Goal: Task Accomplishment & Management: Complete application form

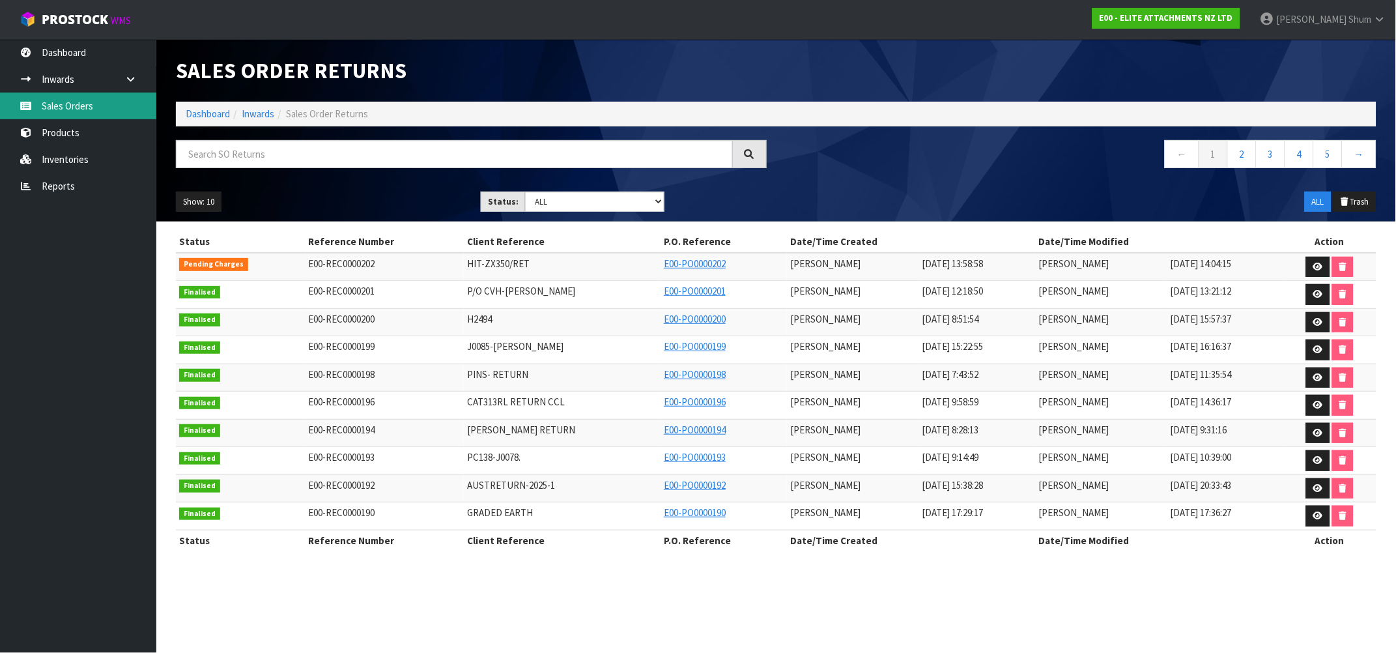
click at [76, 111] on link "Sales Orders" at bounding box center [78, 105] width 156 height 27
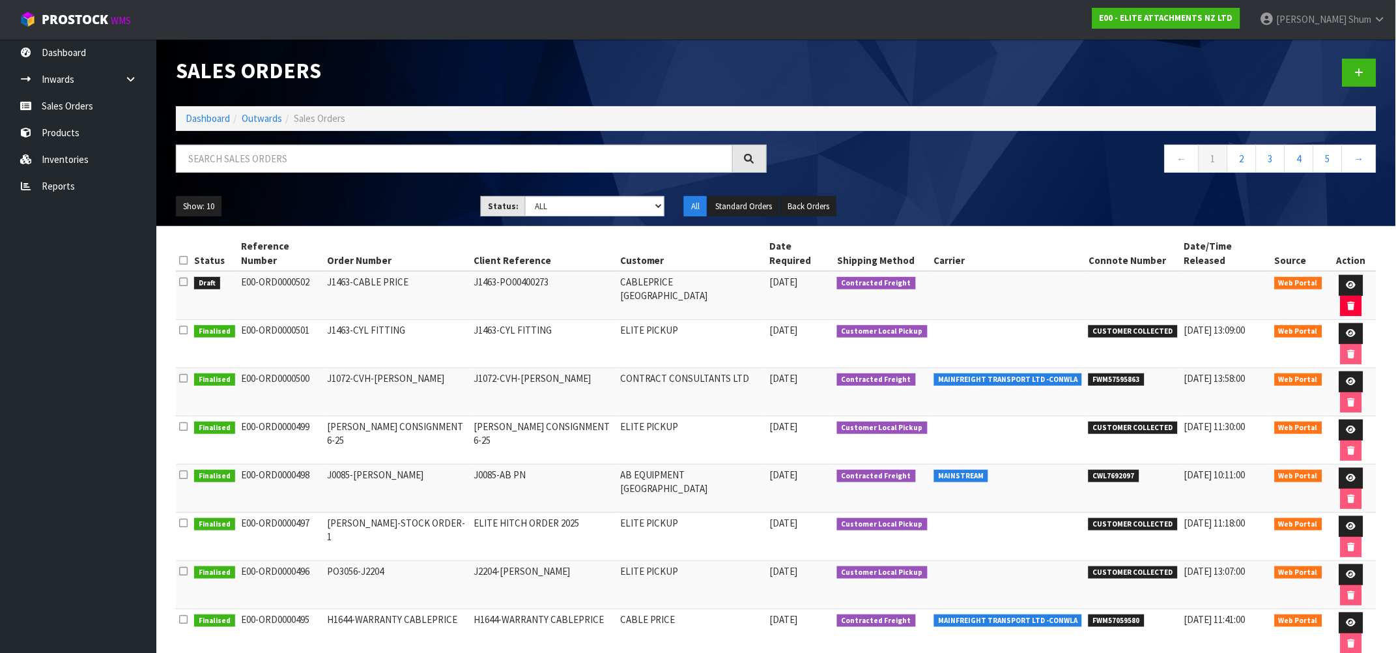
click at [378, 274] on td "J1463-CABLE PRICE" at bounding box center [397, 295] width 147 height 49
click at [1346, 281] on icon at bounding box center [1351, 285] width 10 height 8
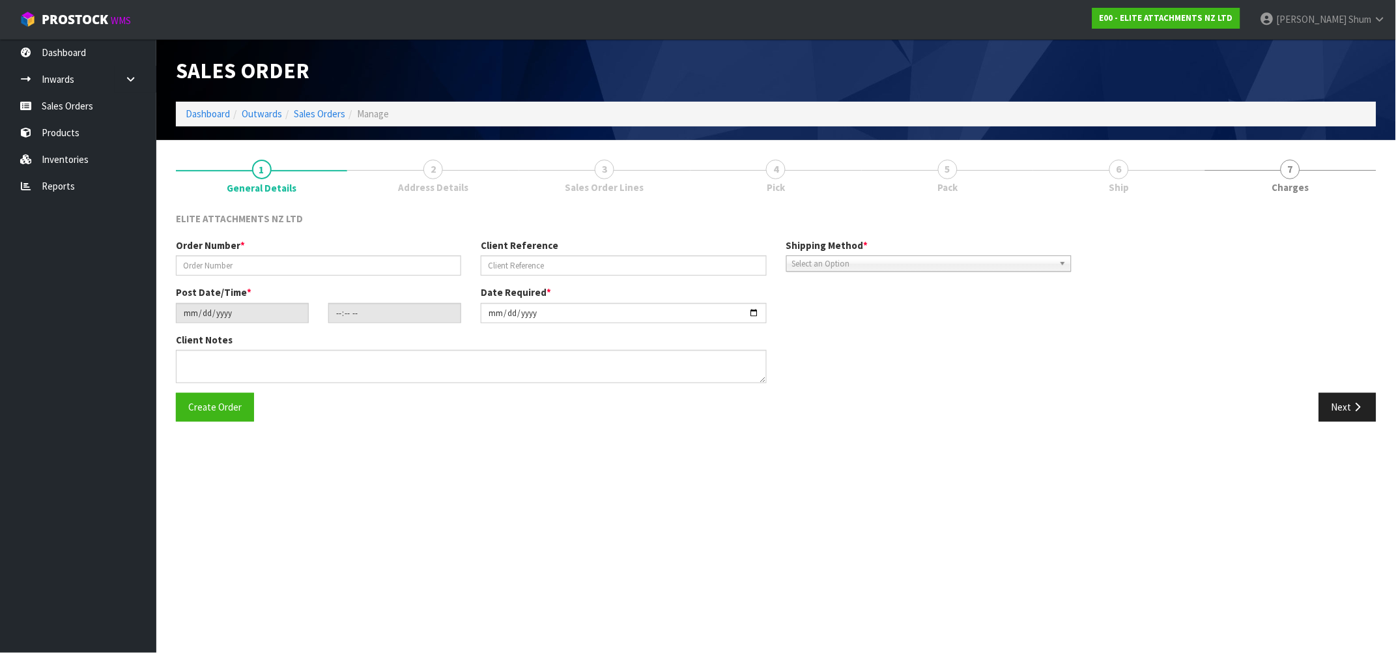
type input "J1463-CABLE PRICE"
type input "J1463-PO00400273"
type input "[DATE]"
type input "11:04:00.000"
type input "[DATE]"
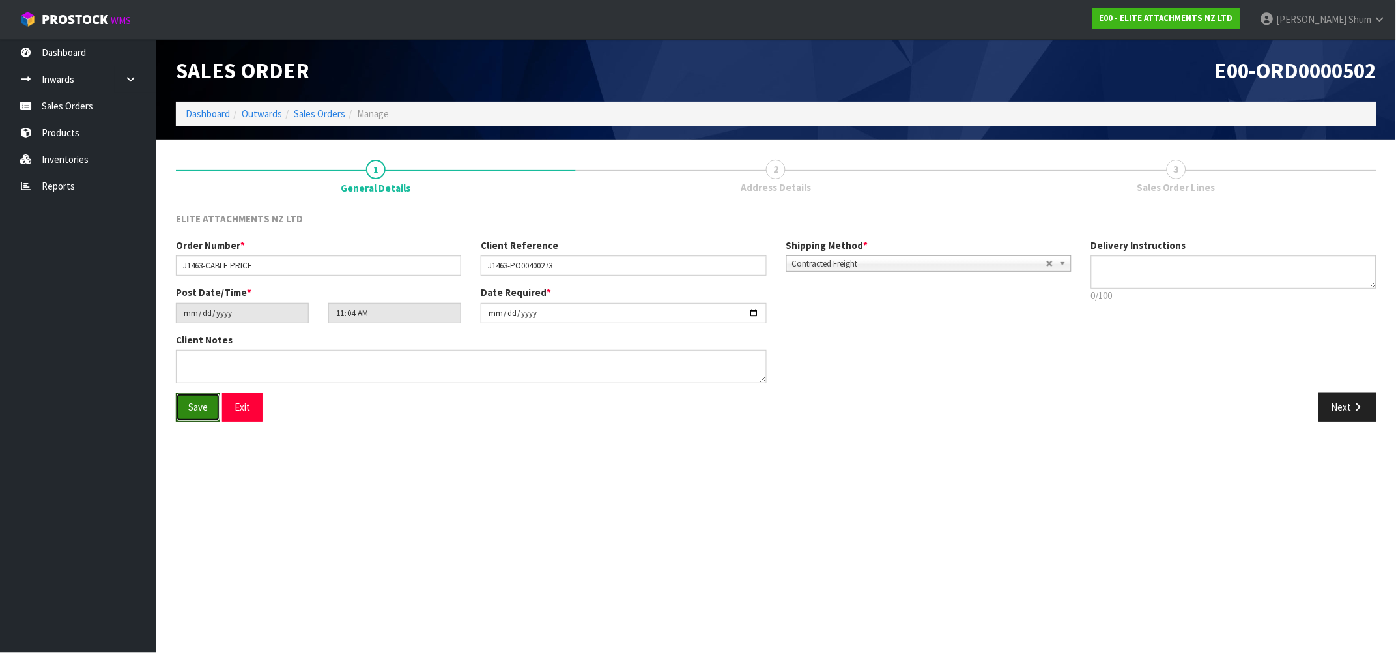
drag, startPoint x: 201, startPoint y: 399, endPoint x: 591, endPoint y: 476, distance: 398.2
click at [498, 514] on section "Edit Sales Order E00-ORD0000502 Dashboard Outwards Sales Orders Manage Sales Or…" at bounding box center [698, 326] width 1396 height 653
click at [1176, 175] on span "3" at bounding box center [1177, 170] width 20 height 20
click at [1355, 411] on icon "button" at bounding box center [1358, 407] width 12 height 10
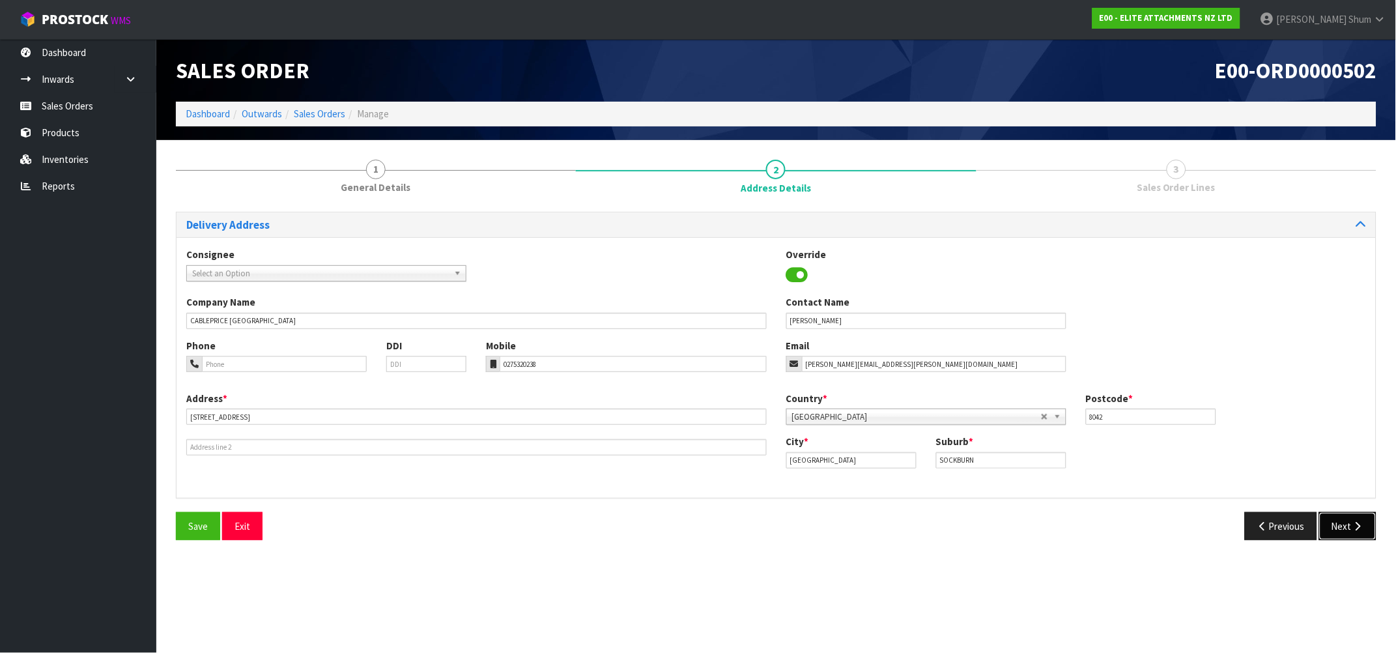
drag, startPoint x: 1350, startPoint y: 525, endPoint x: 1331, endPoint y: 517, distance: 19.8
click at [1349, 526] on button "Next" at bounding box center [1347, 526] width 57 height 28
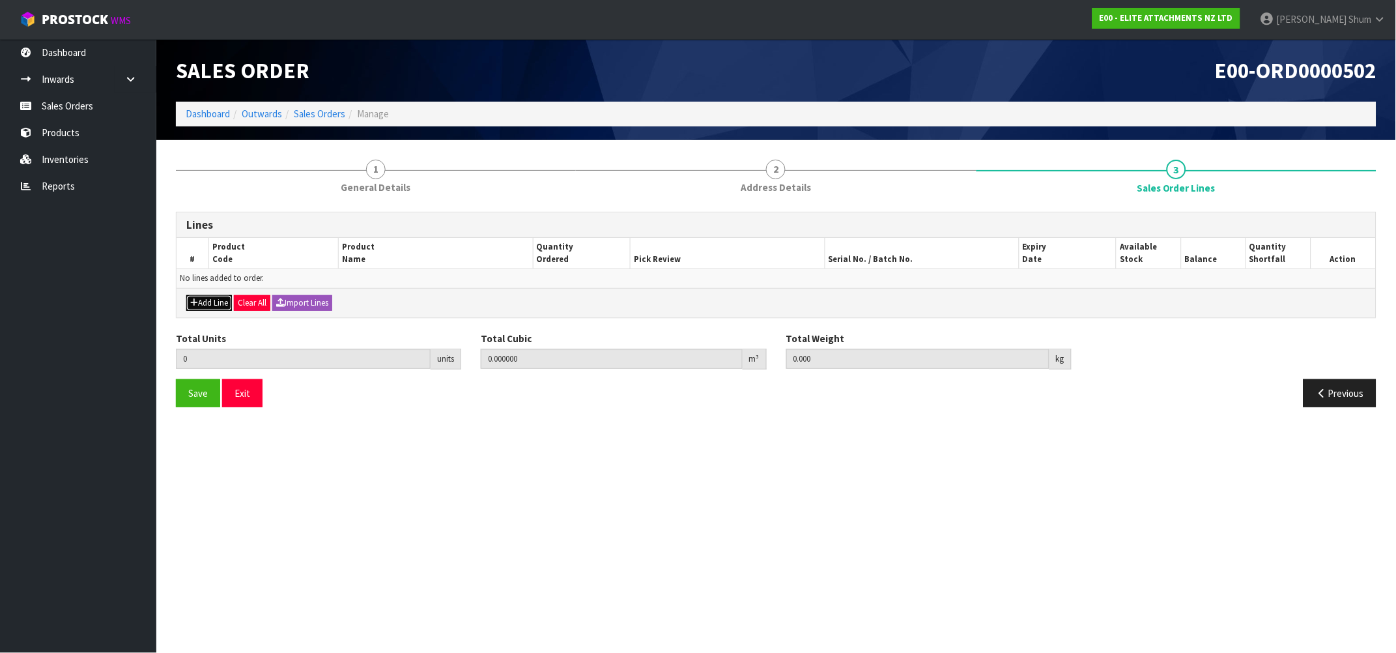
click at [220, 299] on button "Add Line" at bounding box center [209, 303] width 46 height 16
type input "0"
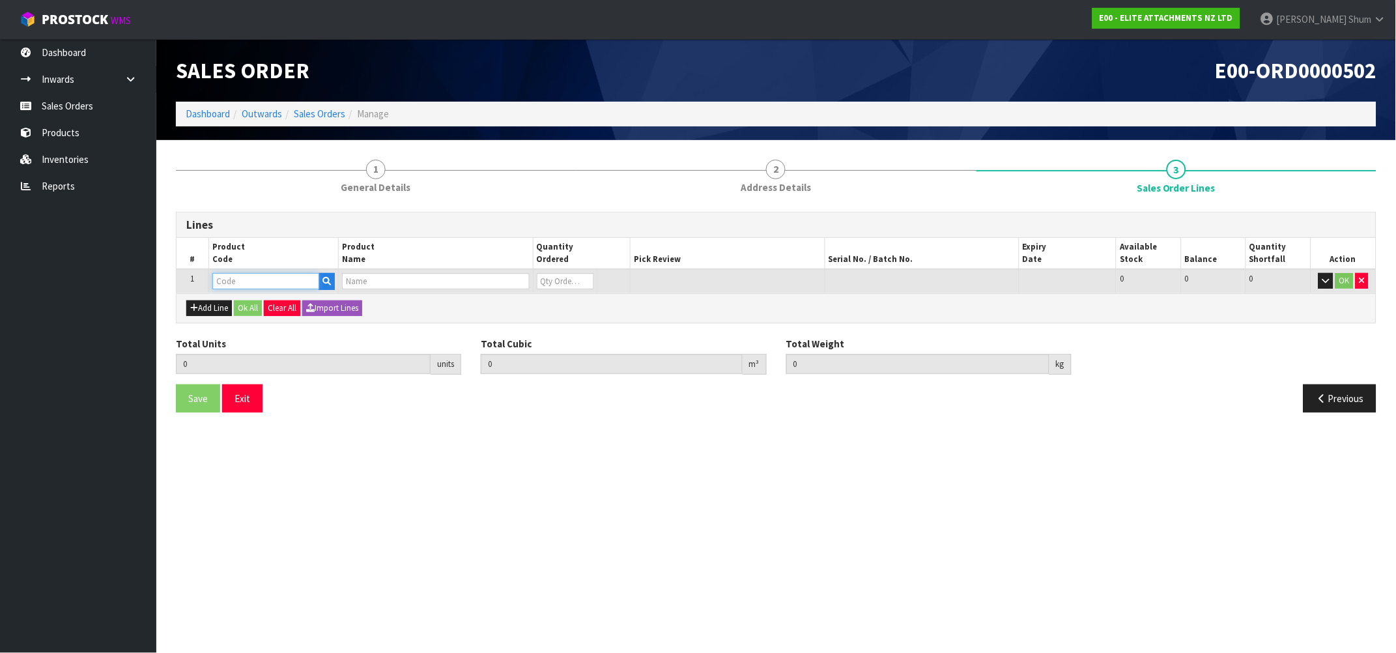
click at [300, 281] on input "text" at bounding box center [265, 281] width 107 height 16
type input "Z"
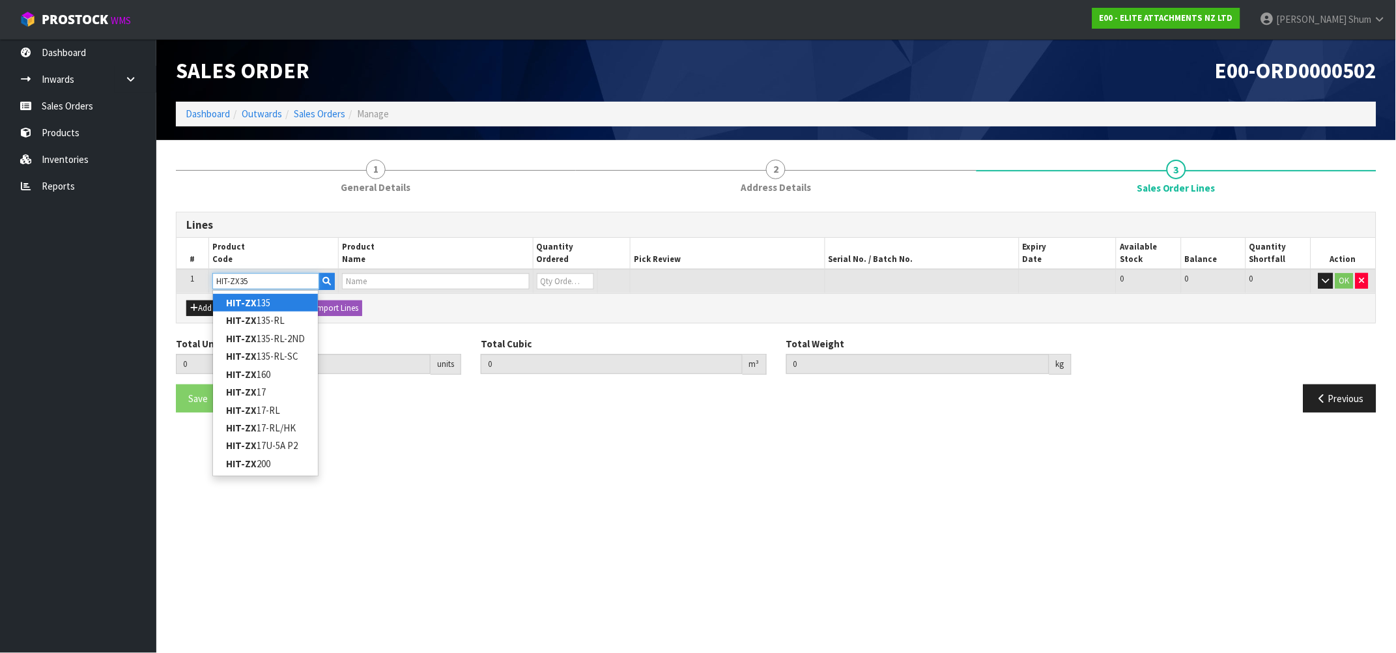
type input "HIT-ZX350"
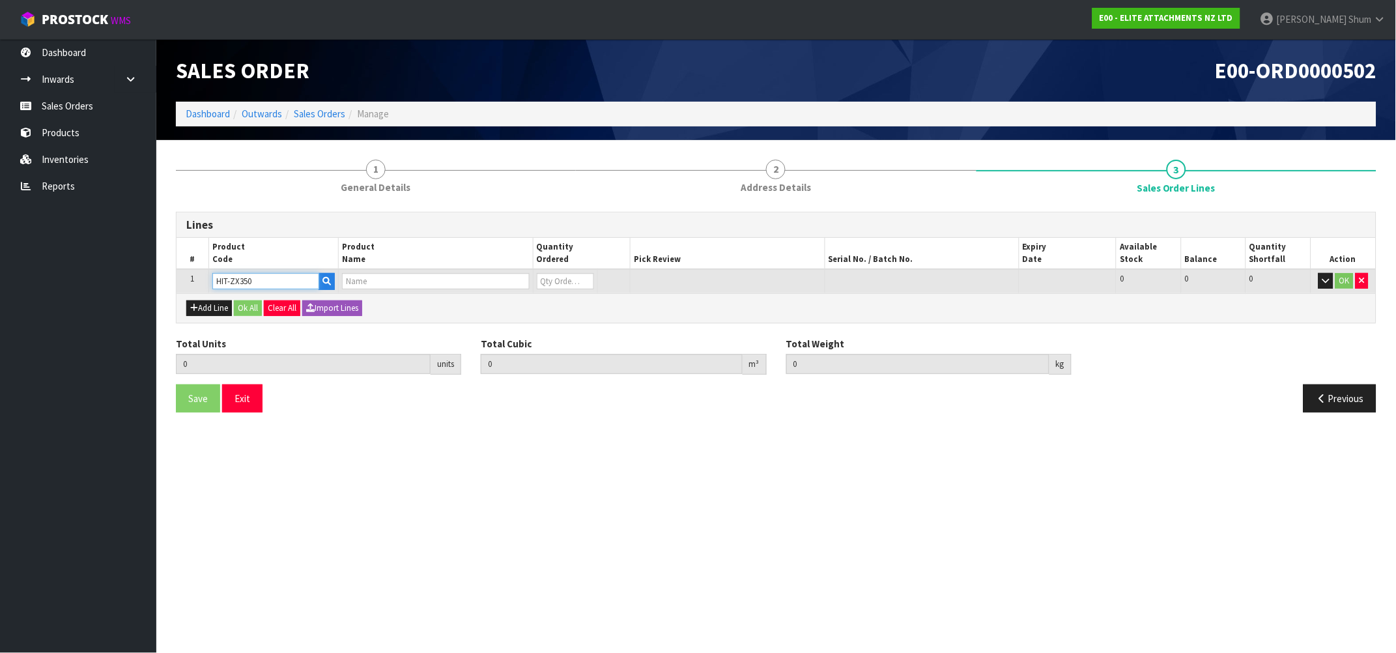
type input "0.000000"
type input "0.000"
type input "EL350TL-100"
type input "0"
type input "HIT-ZX350"
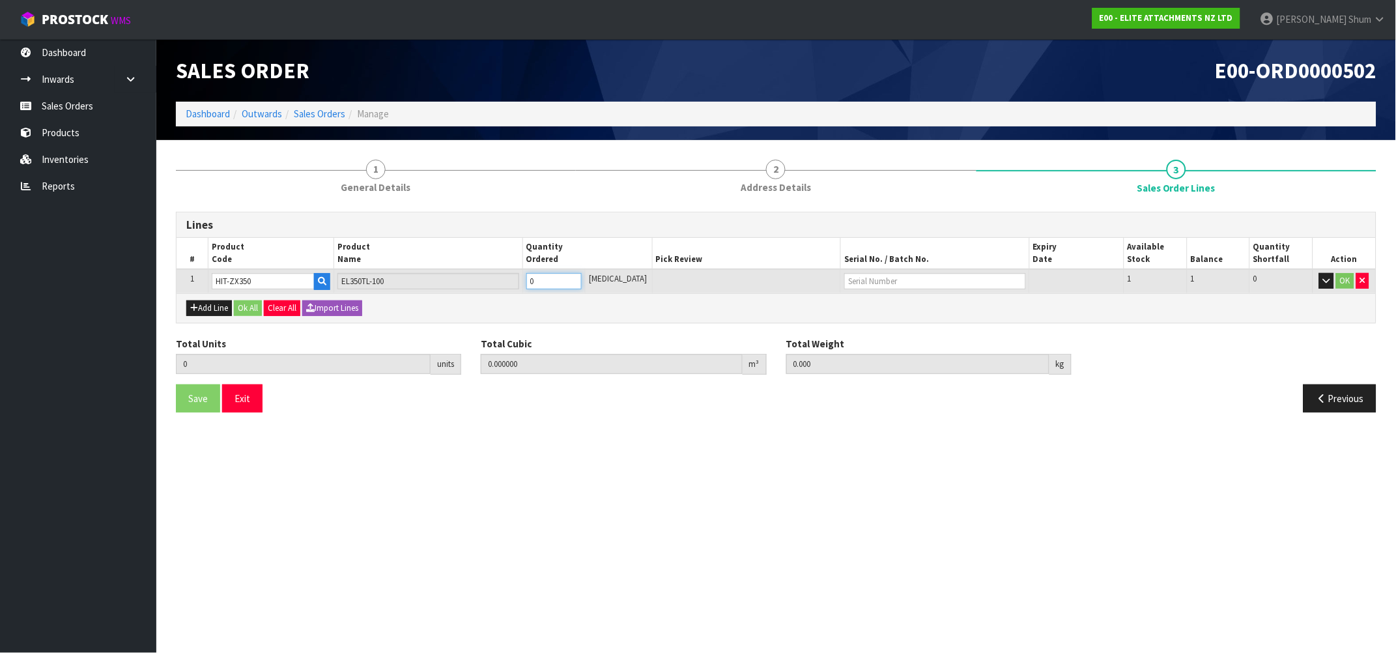
drag, startPoint x: 548, startPoint y: 282, endPoint x: 539, endPoint y: 279, distance: 10.1
click at [539, 279] on input "0" at bounding box center [554, 281] width 56 height 16
type input "1"
type input "0.794124"
type input "843"
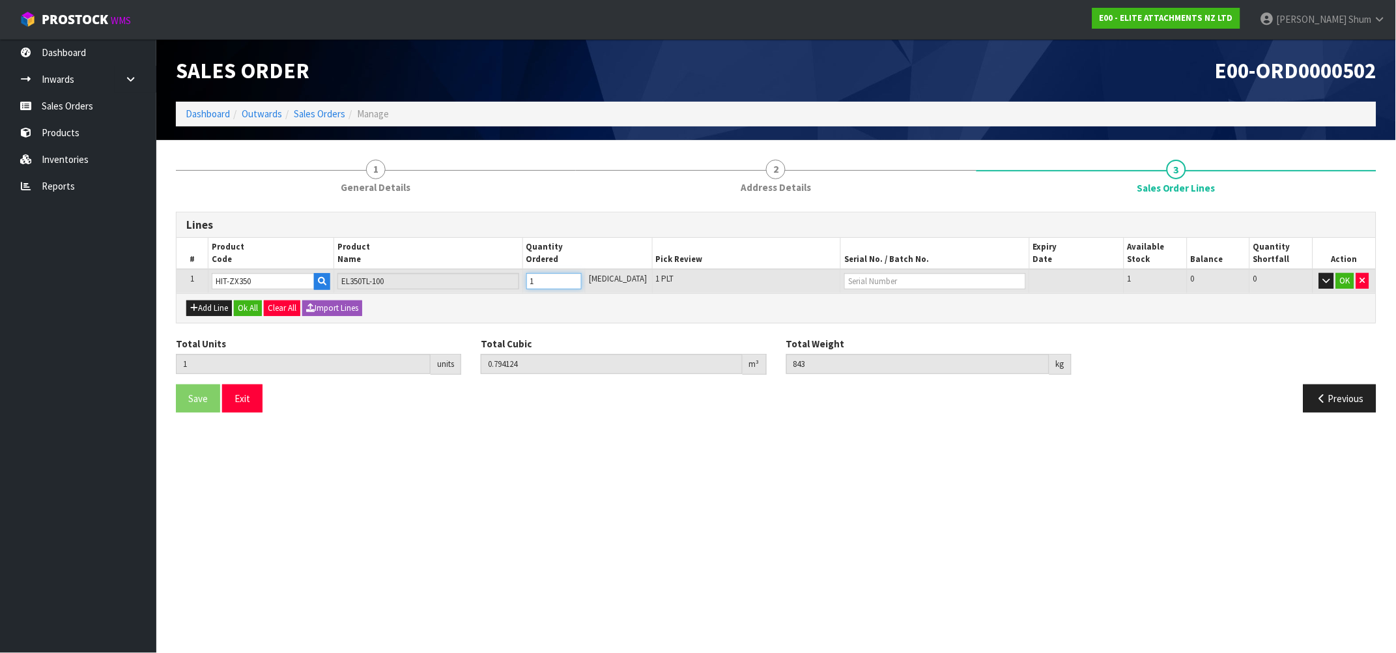
type input "1"
click at [887, 275] on input "text" at bounding box center [935, 281] width 182 height 16
click at [895, 298] on link "J1463" at bounding box center [880, 303] width 103 height 18
type input "J1463"
click at [1341, 282] on button "OK" at bounding box center [1345, 281] width 18 height 16
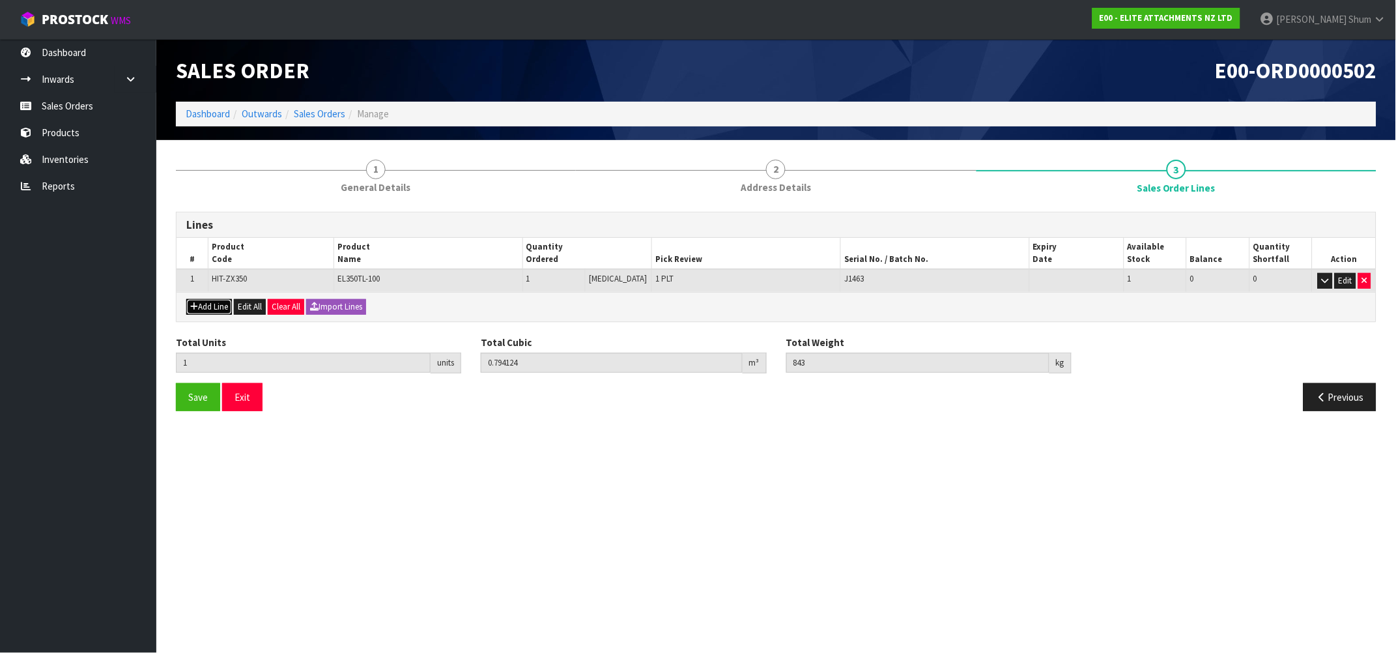
click at [223, 300] on button "Add Line" at bounding box center [209, 307] width 46 height 16
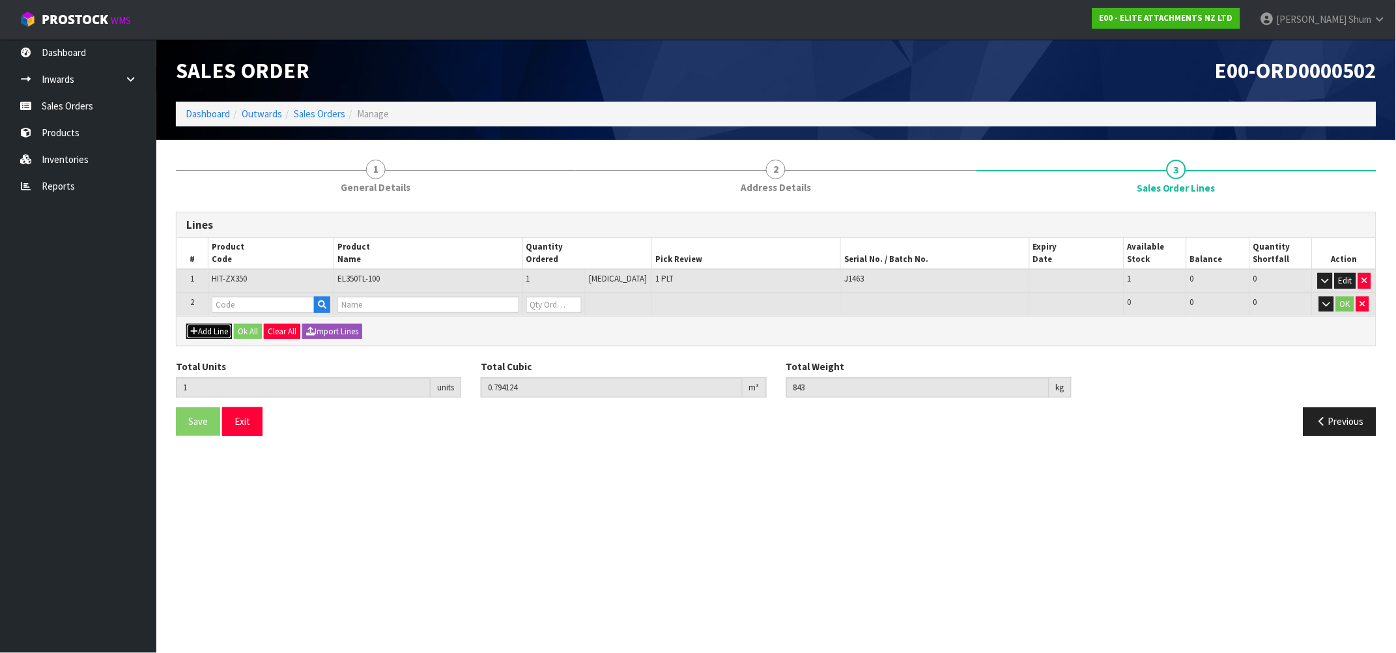
type input "0"
click at [257, 304] on input "text" at bounding box center [263, 304] width 103 height 16
click at [323, 305] on icon "button" at bounding box center [322, 304] width 8 height 8
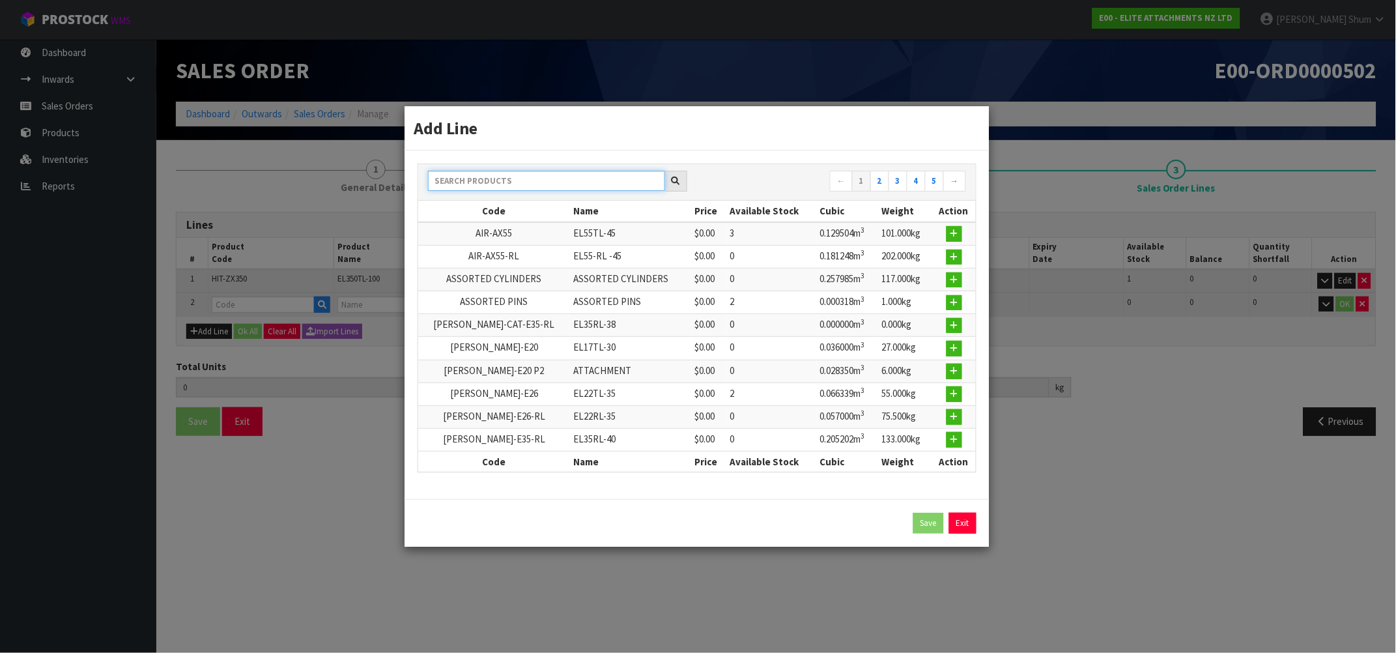
click at [585, 188] on input "text" at bounding box center [546, 181] width 237 height 20
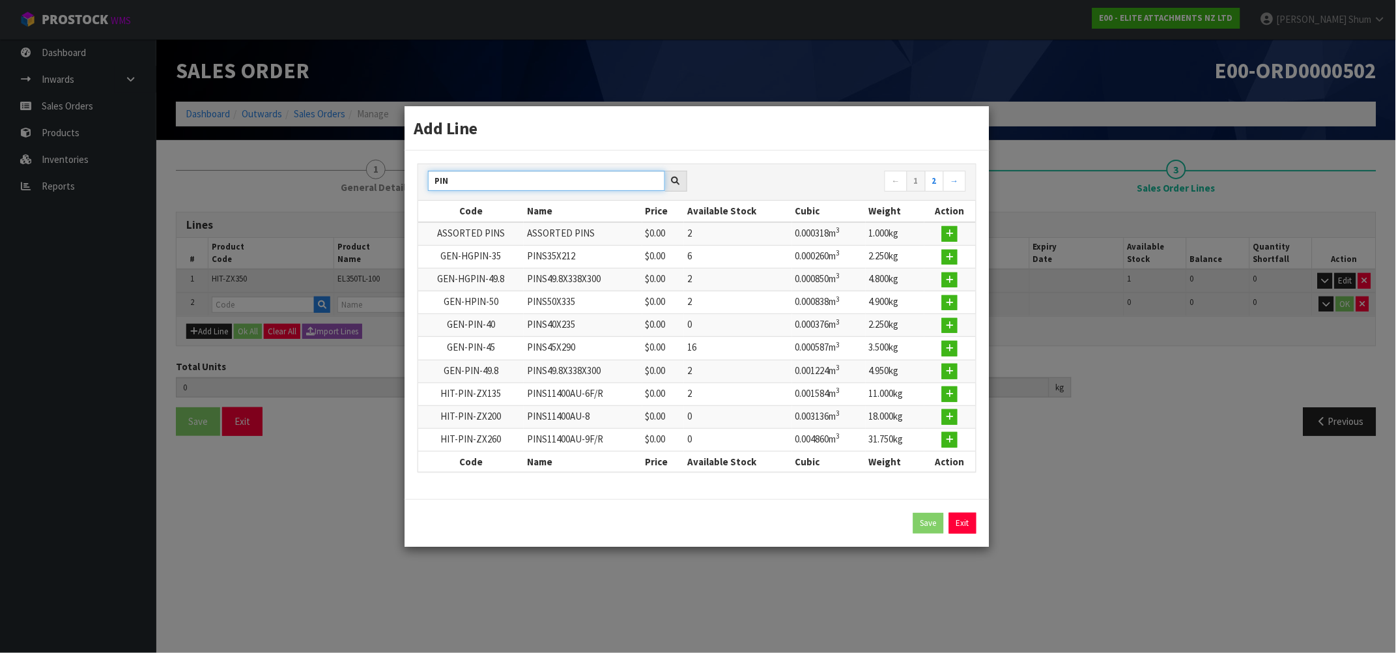
type input "PIN"
click at [940, 181] on link "2" at bounding box center [934, 181] width 19 height 21
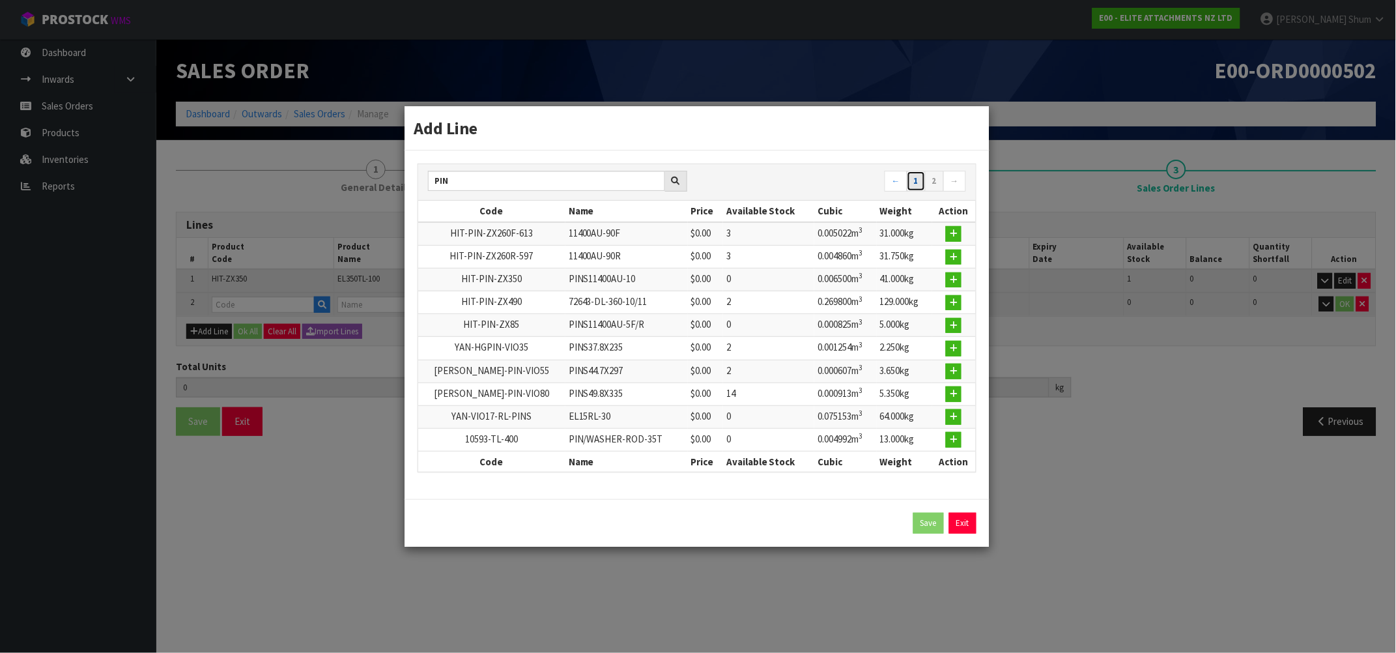
click at [915, 188] on link "1" at bounding box center [916, 181] width 19 height 21
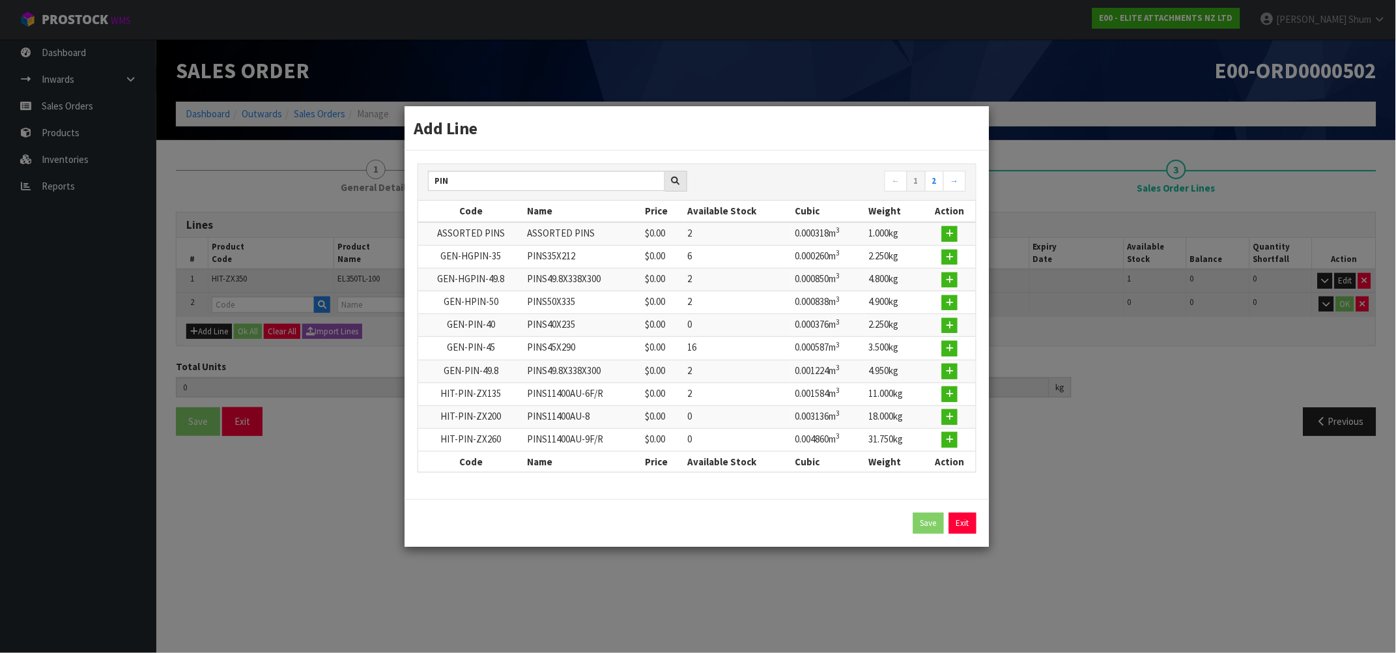
drag, startPoint x: 963, startPoint y: 519, endPoint x: 956, endPoint y: 517, distance: 7.3
click at [963, 519] on link "Exit" at bounding box center [962, 523] width 27 height 21
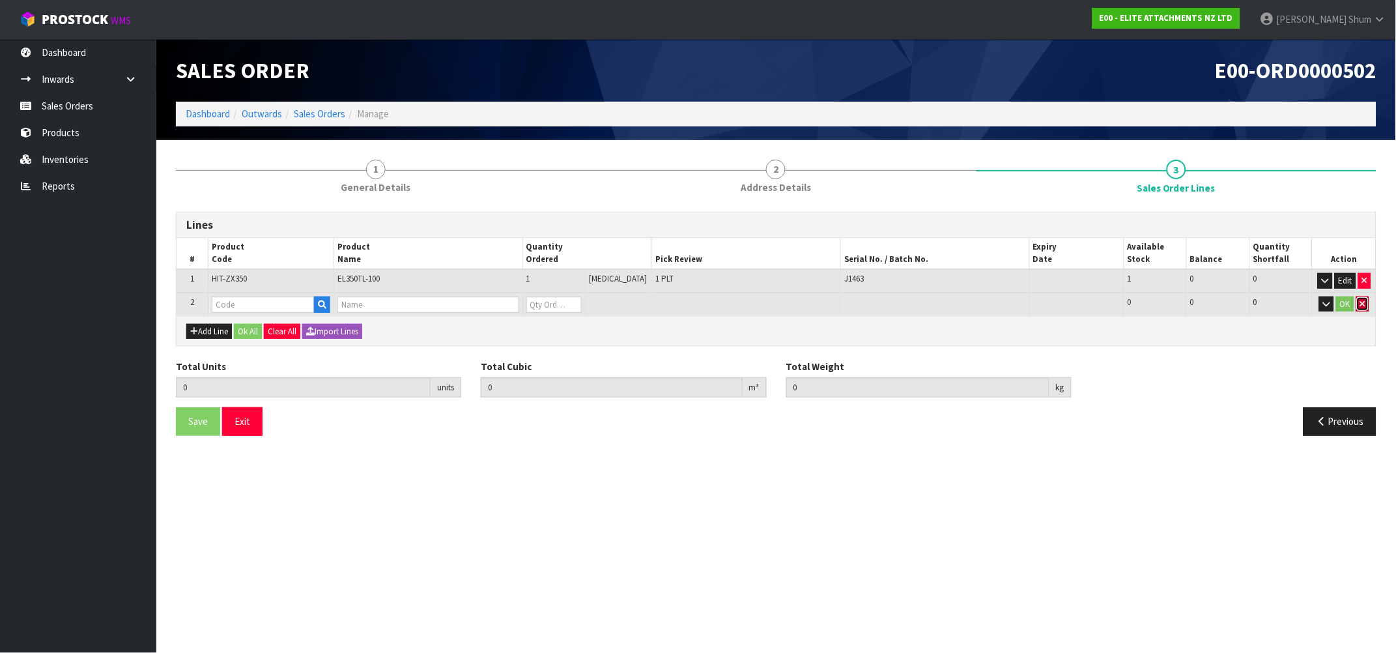
click at [1361, 305] on icon "button" at bounding box center [1362, 304] width 5 height 8
type input "1"
type input "0.794124"
type input "843"
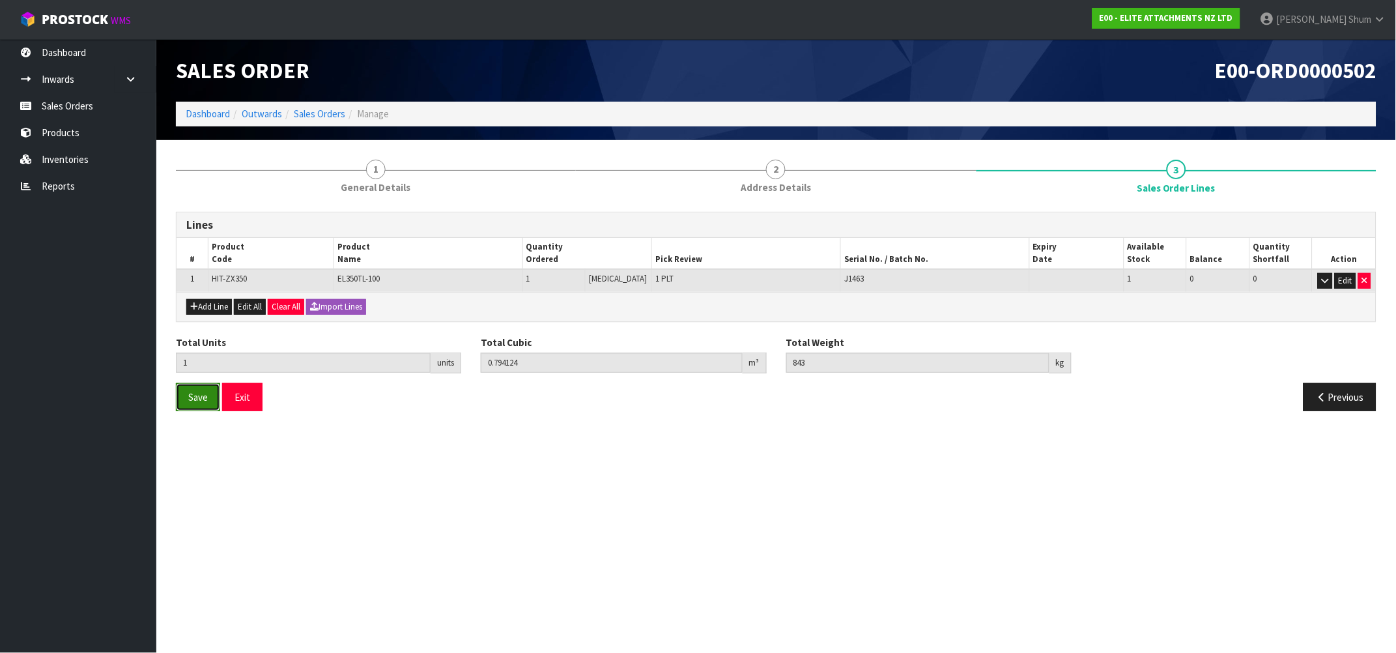
click at [210, 401] on button "Save" at bounding box center [198, 397] width 44 height 28
